Goal: Transaction & Acquisition: Purchase product/service

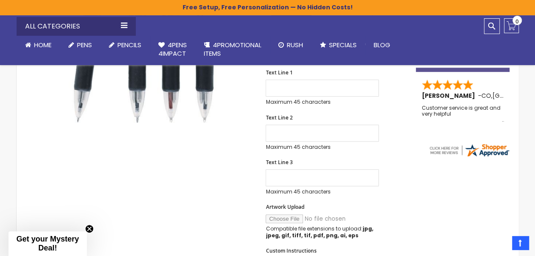
scroll to position [341, 0]
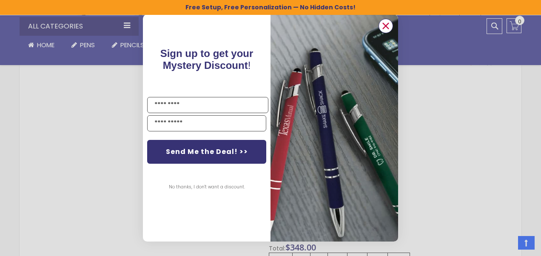
click at [384, 26] on circle "Close dialog" at bounding box center [386, 26] width 13 height 13
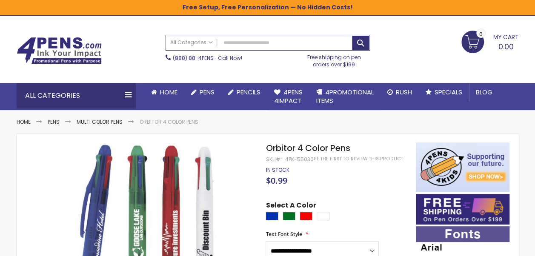
scroll to position [0, 0]
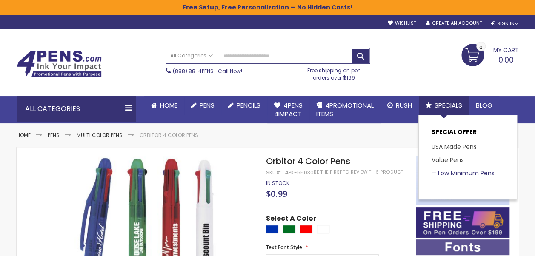
click at [451, 171] on link "Low Minimum Pens" at bounding box center [463, 173] width 63 height 9
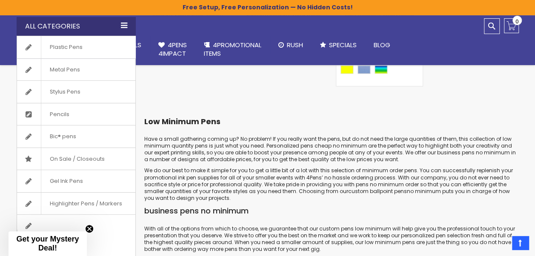
scroll to position [2101, 0]
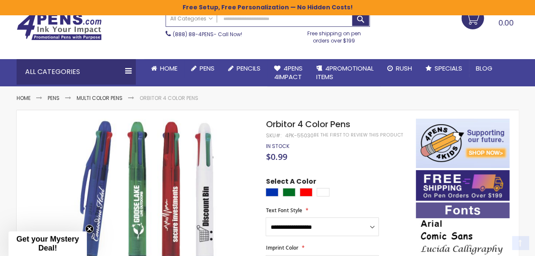
scroll to position [128, 0]
